Goal: Task Accomplishment & Management: Complete application form

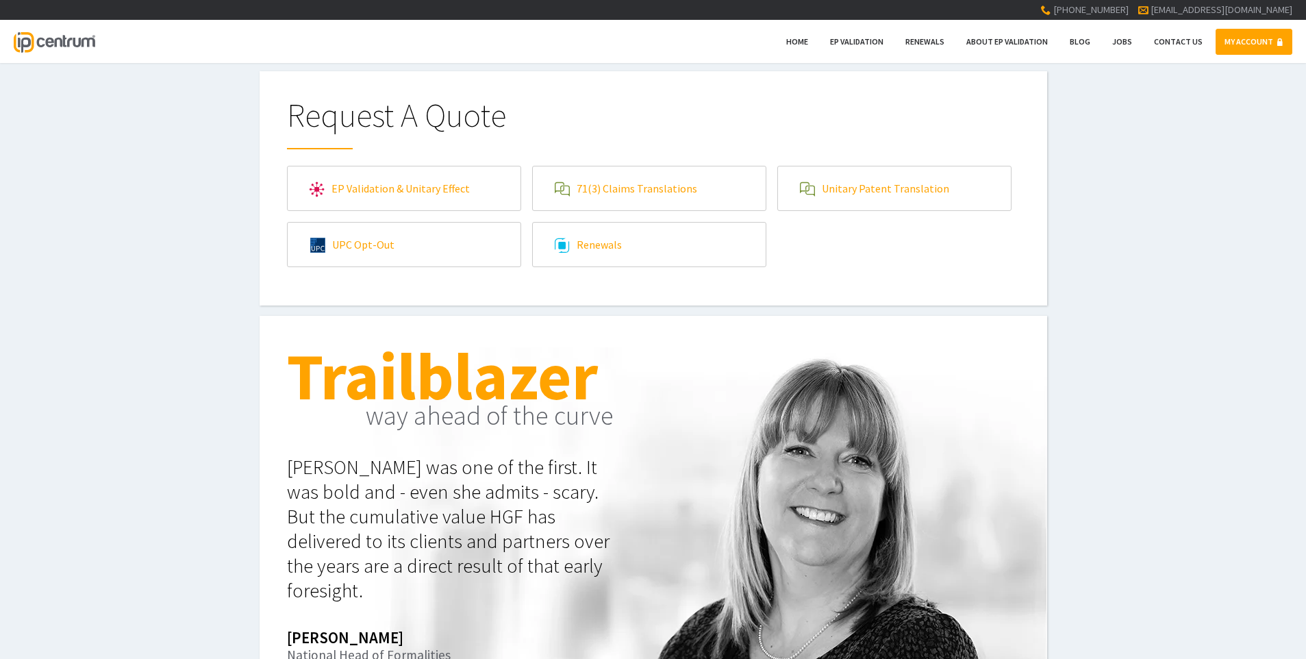
click at [392, 185] on link "EP Validation & Unitary Effect" at bounding box center [404, 188] width 233 height 44
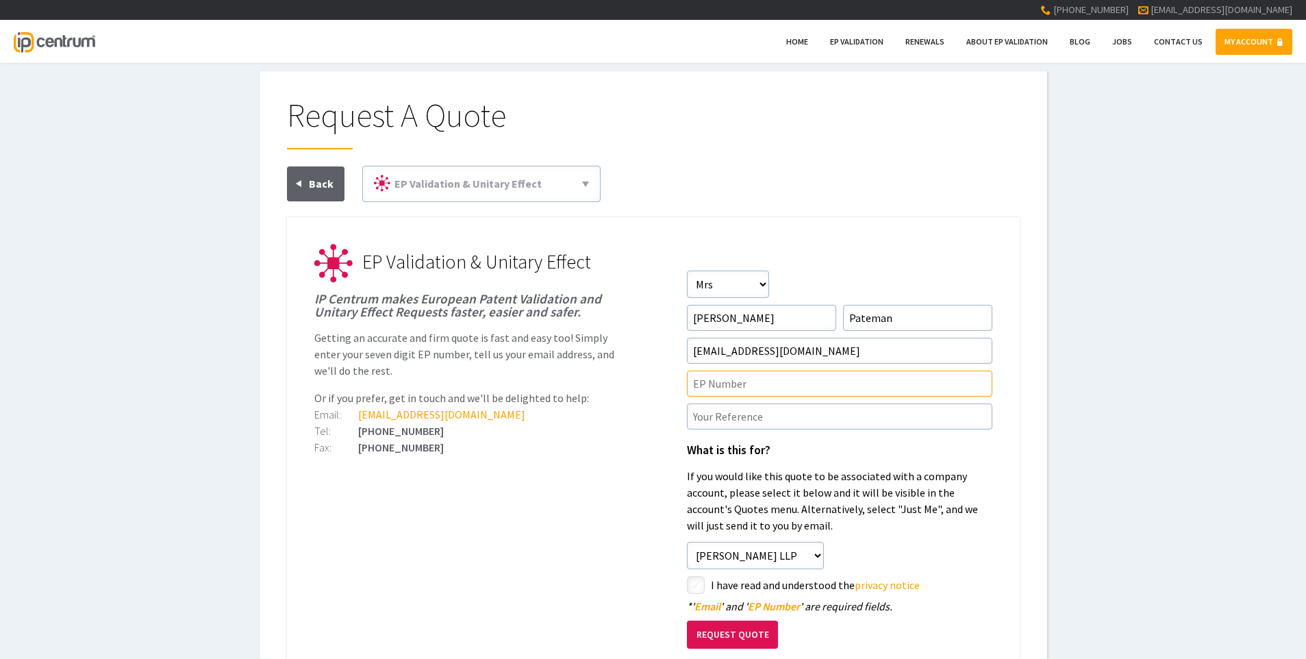
click at [776, 380] on input"] "text" at bounding box center [839, 384] width 305 height 26
paste input"] "4093317"
click at [776, 380] on input"] "4093317" at bounding box center [839, 384] width 305 height 26
type input"] "4093317"
click at [865, 417] on input"] "text" at bounding box center [839, 416] width 305 height 26
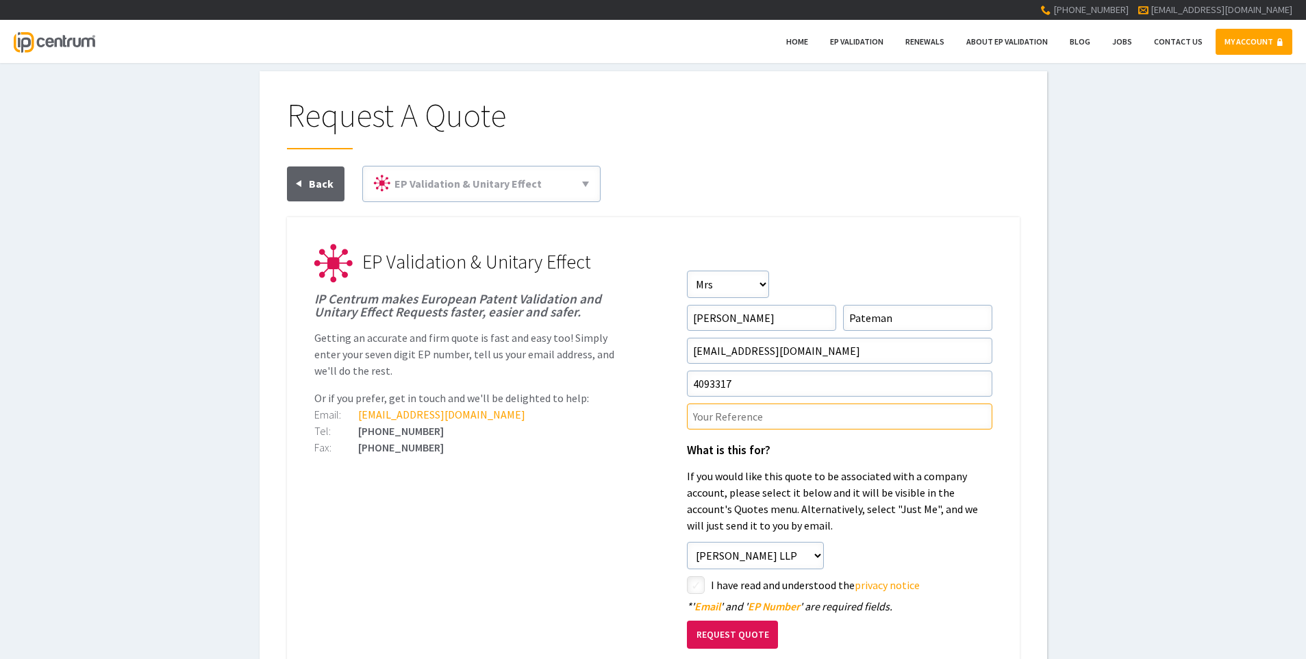
paste input"] "NGS/168441EP1"
type input"] "NGS/168441EP1"
click at [697, 586] on input"] "checkbox" at bounding box center [698, 586] width 16 height 16
checkbox input"] "true"
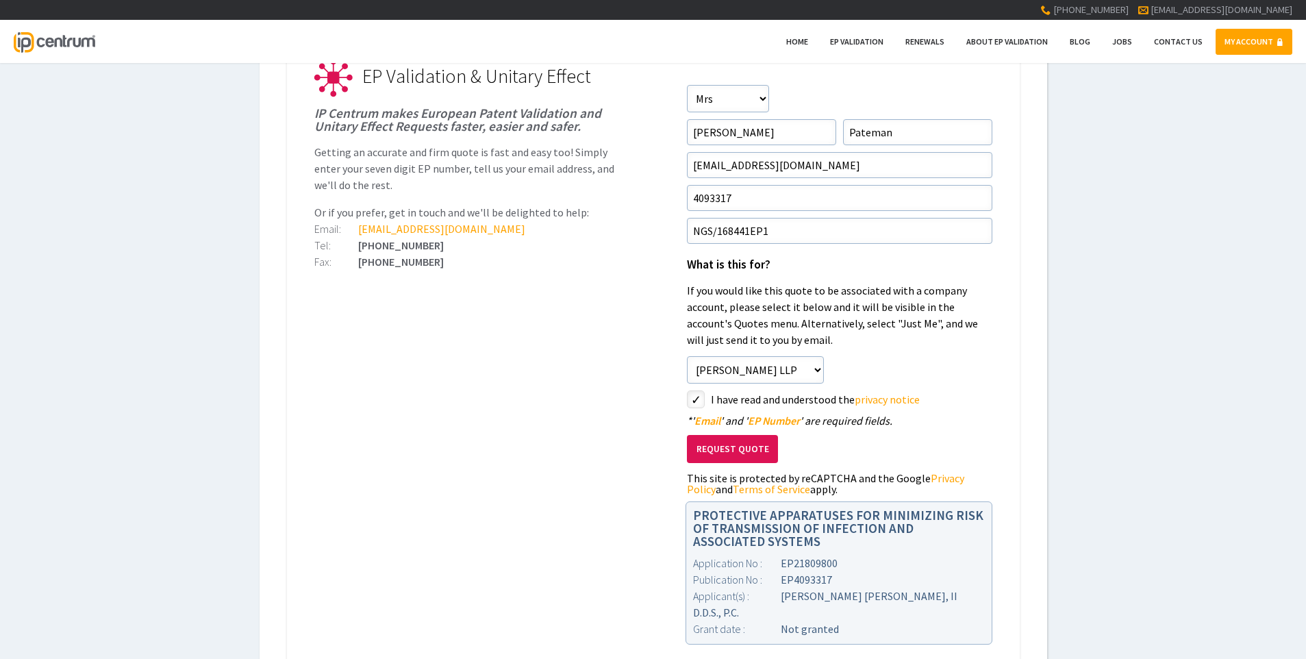
scroll to position [205, 0]
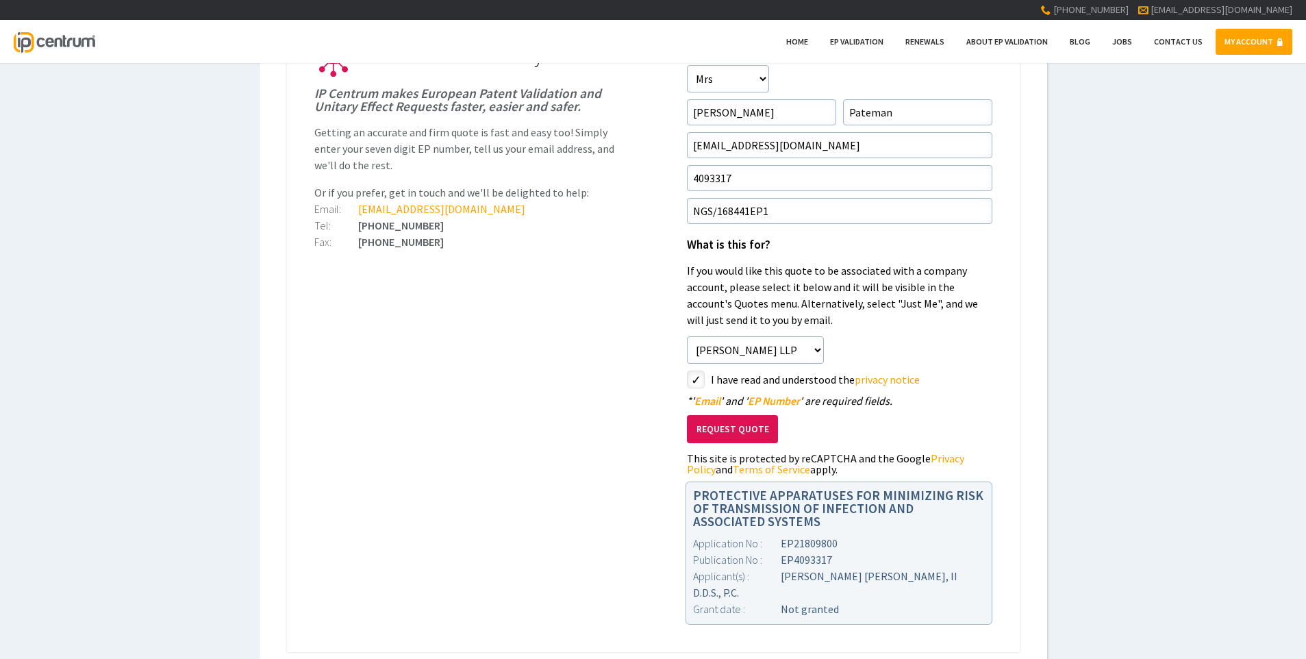
click at [737, 427] on button "Request Quote" at bounding box center [732, 429] width 91 height 28
